Goal: Find specific page/section: Find specific page/section

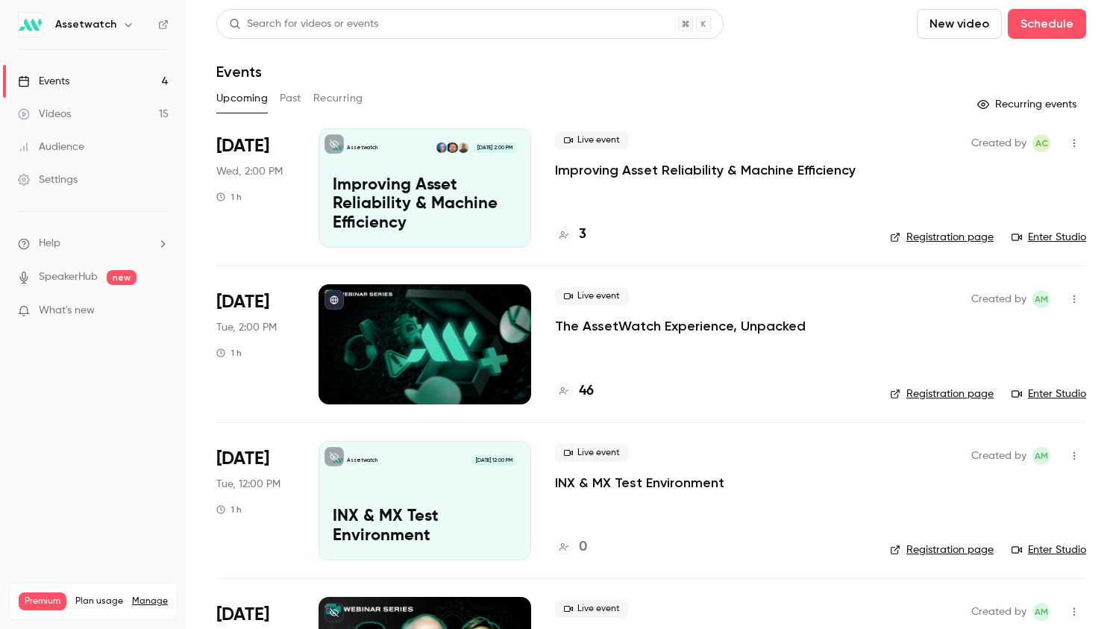
click at [630, 329] on p "The AssetWatch Experience, Unpacked" at bounding box center [680, 326] width 251 height 18
